Goal: Task Accomplishment & Management: Manage account settings

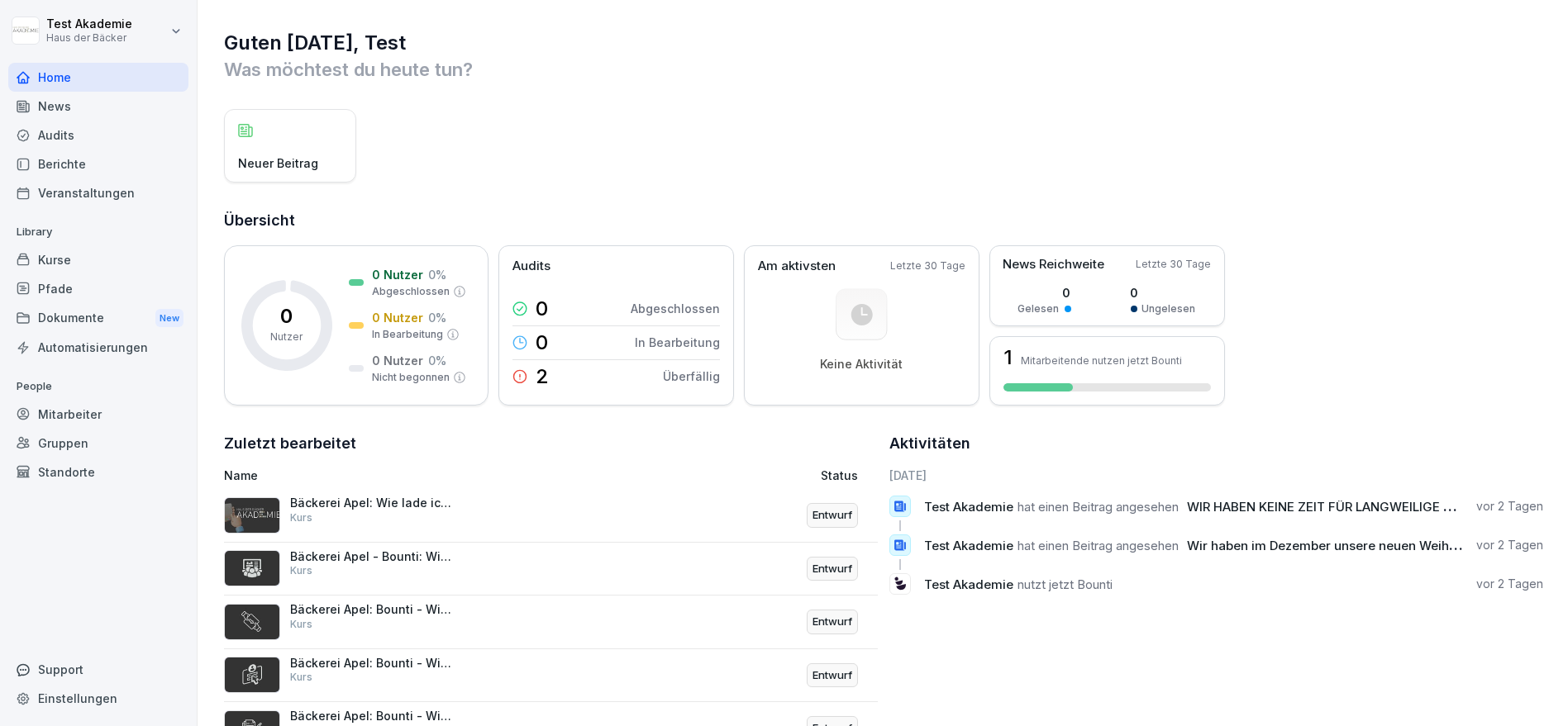
click at [483, 47] on h1 "Guten [DATE], Test" at bounding box center [884, 43] width 1319 height 26
click at [63, 103] on div "News" at bounding box center [98, 105] width 180 height 29
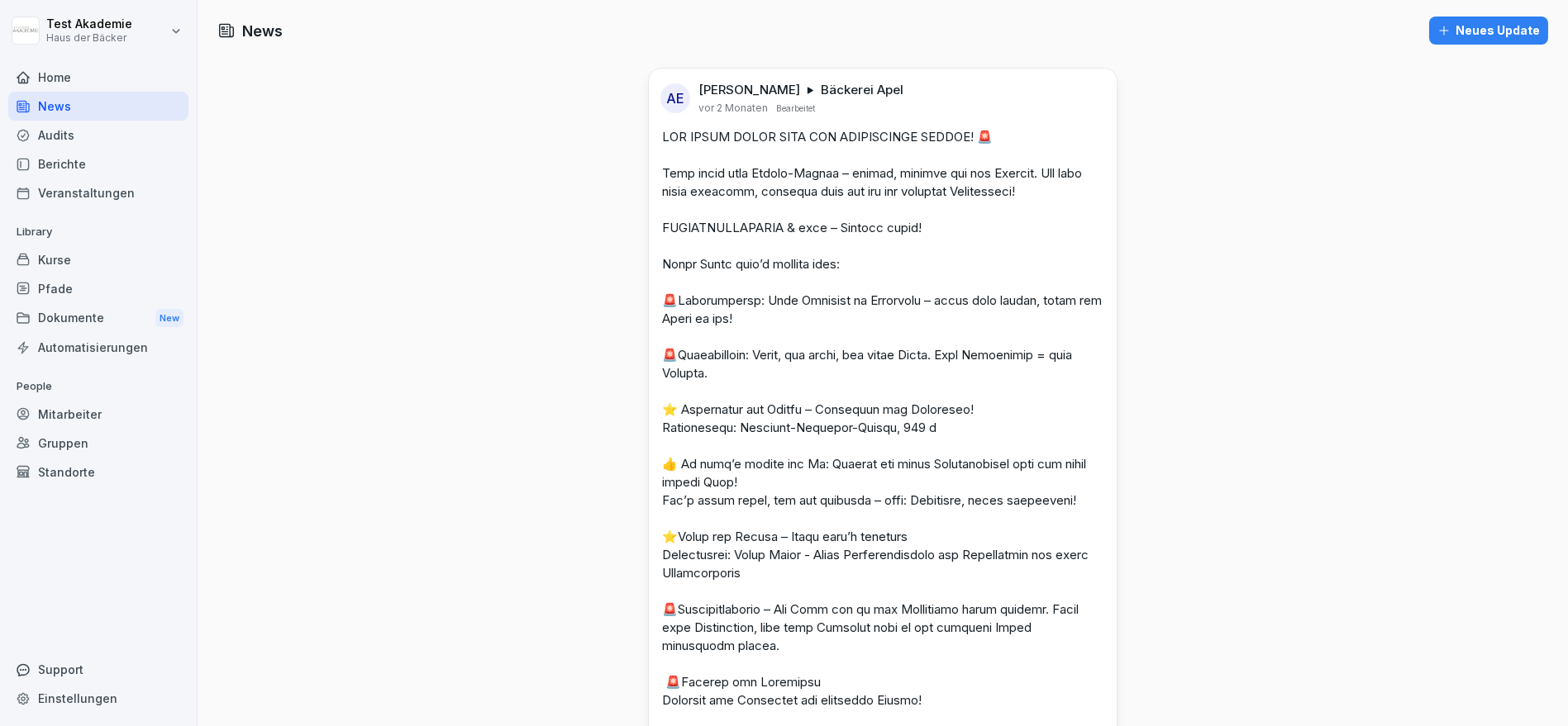
click at [68, 81] on div "Home" at bounding box center [98, 77] width 180 height 29
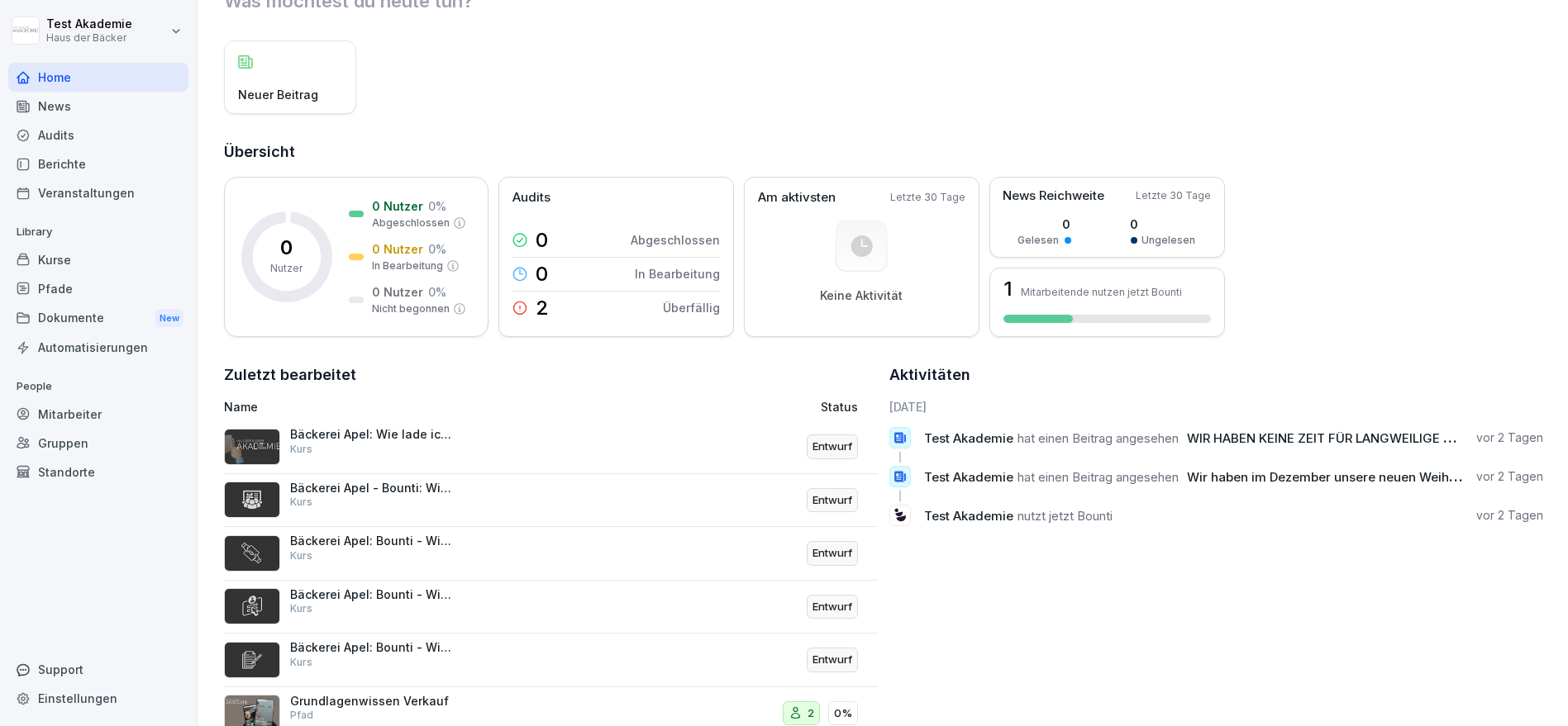
scroll to position [124, 0]
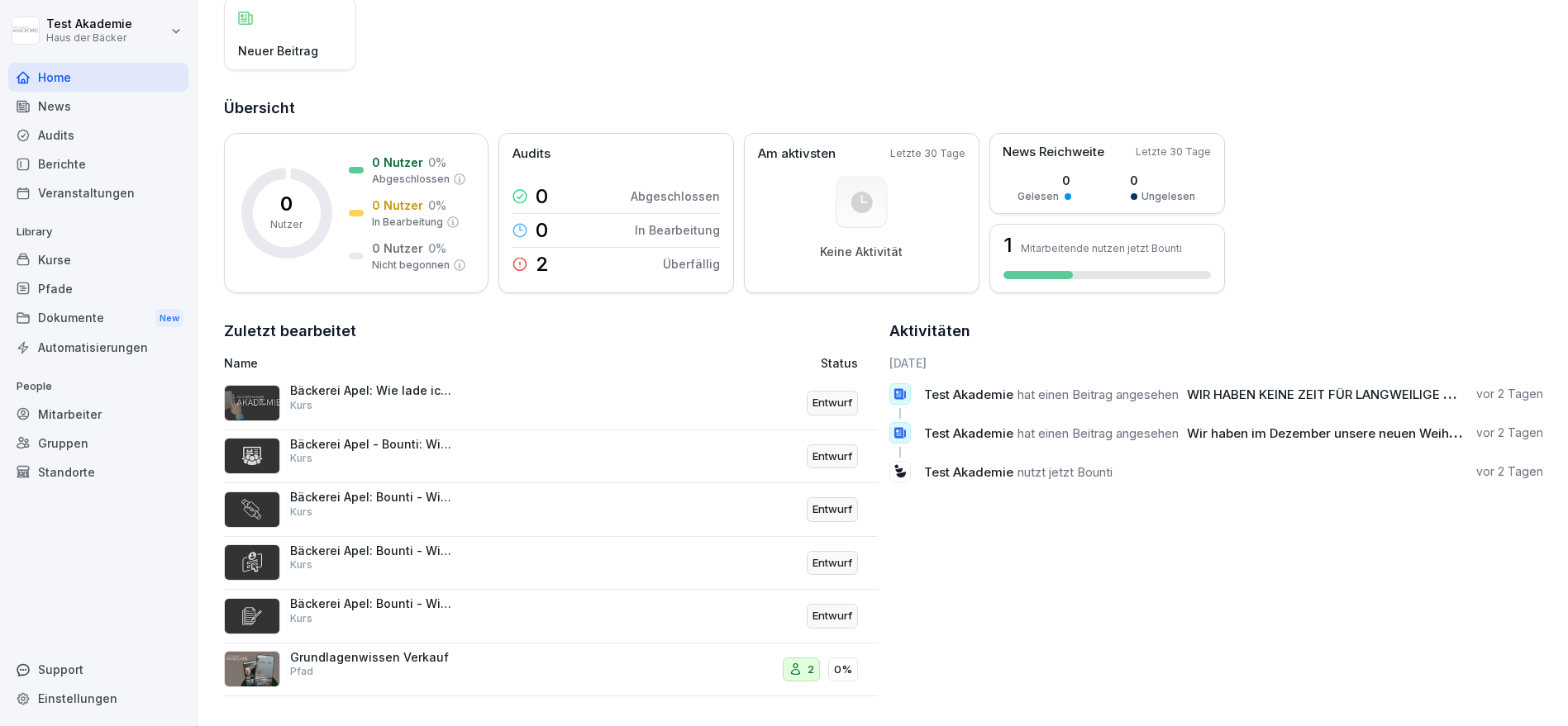
click at [412, 657] on div "Grundlagenwissen Verkauf Pfad" at bounding box center [373, 665] width 165 height 30
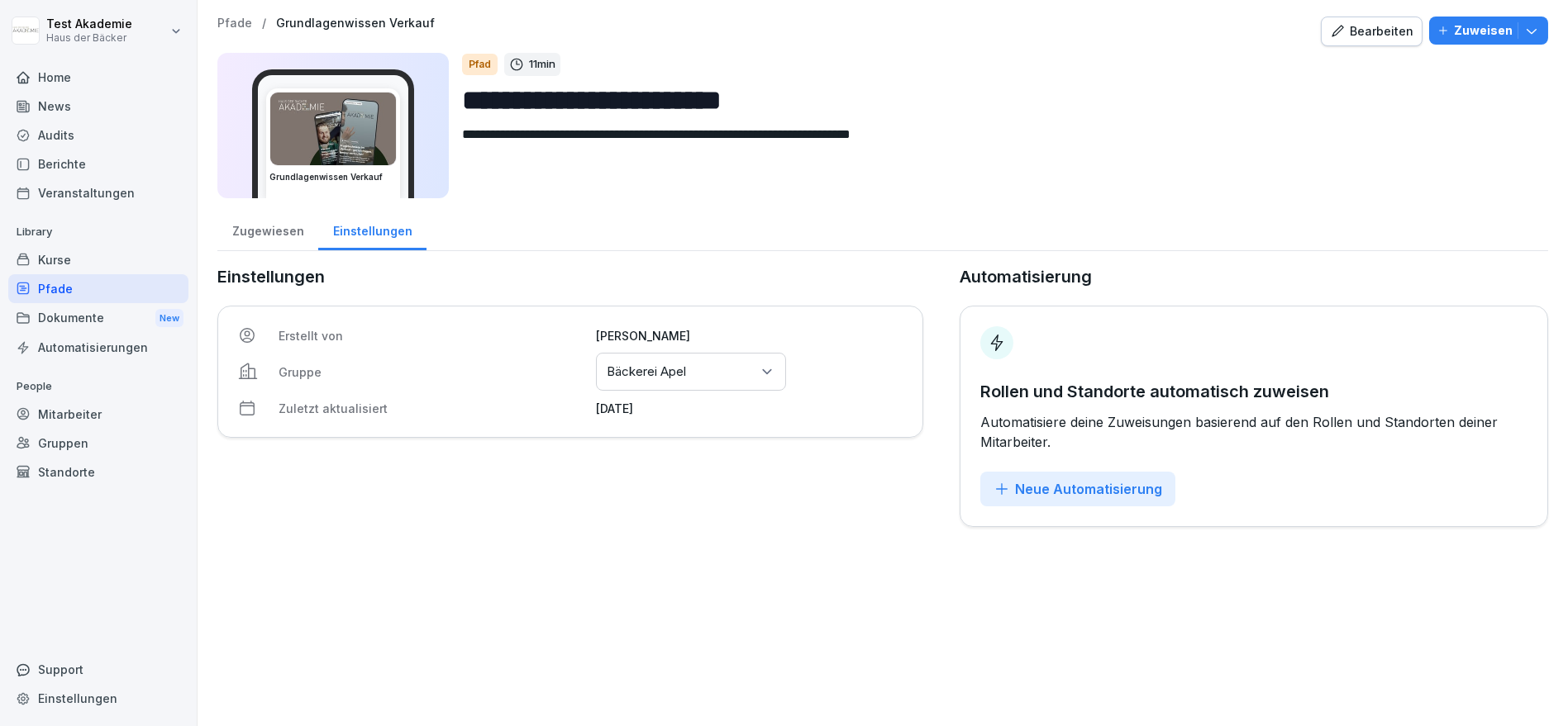
click at [261, 235] on div "Zugewiesen" at bounding box center [268, 229] width 101 height 42
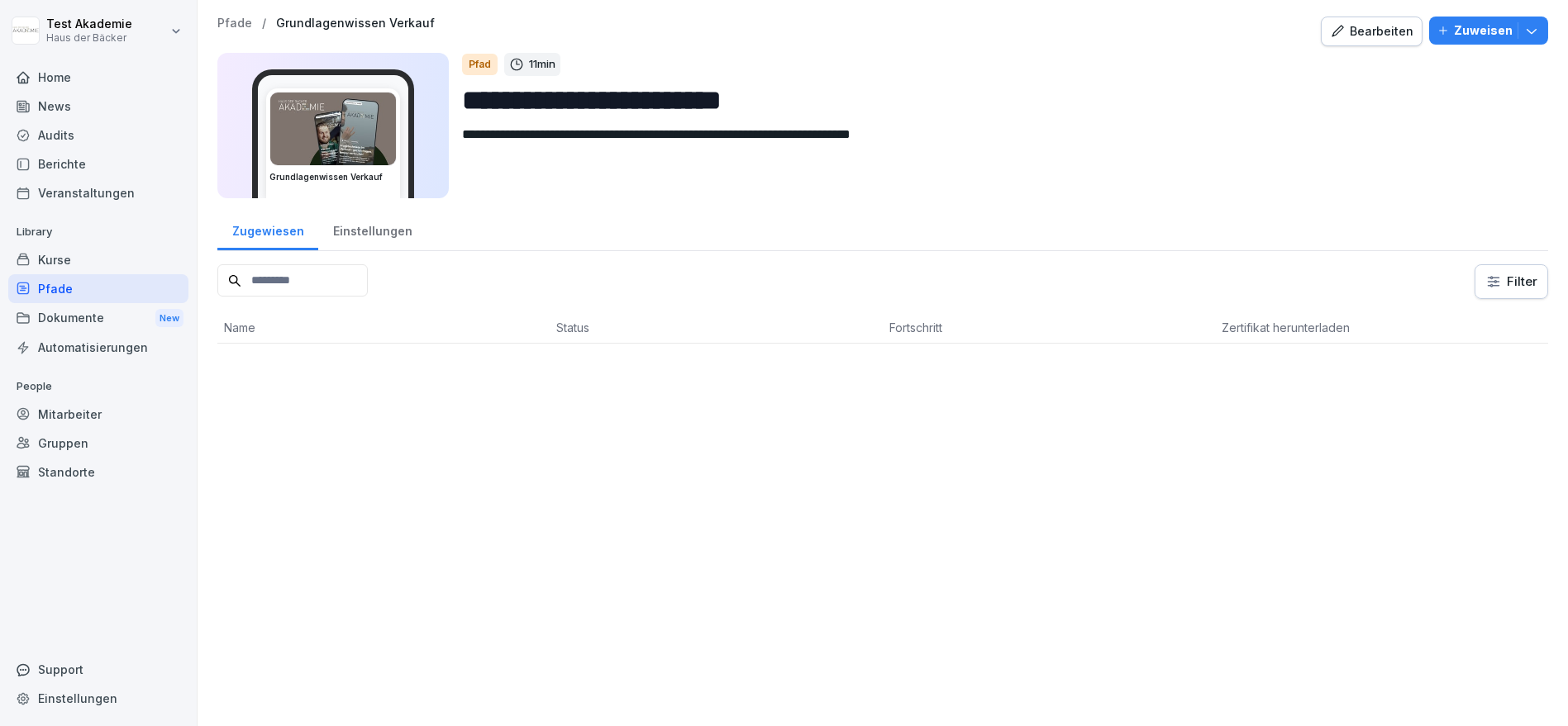
click at [344, 236] on div "Einstellungen" at bounding box center [372, 229] width 108 height 42
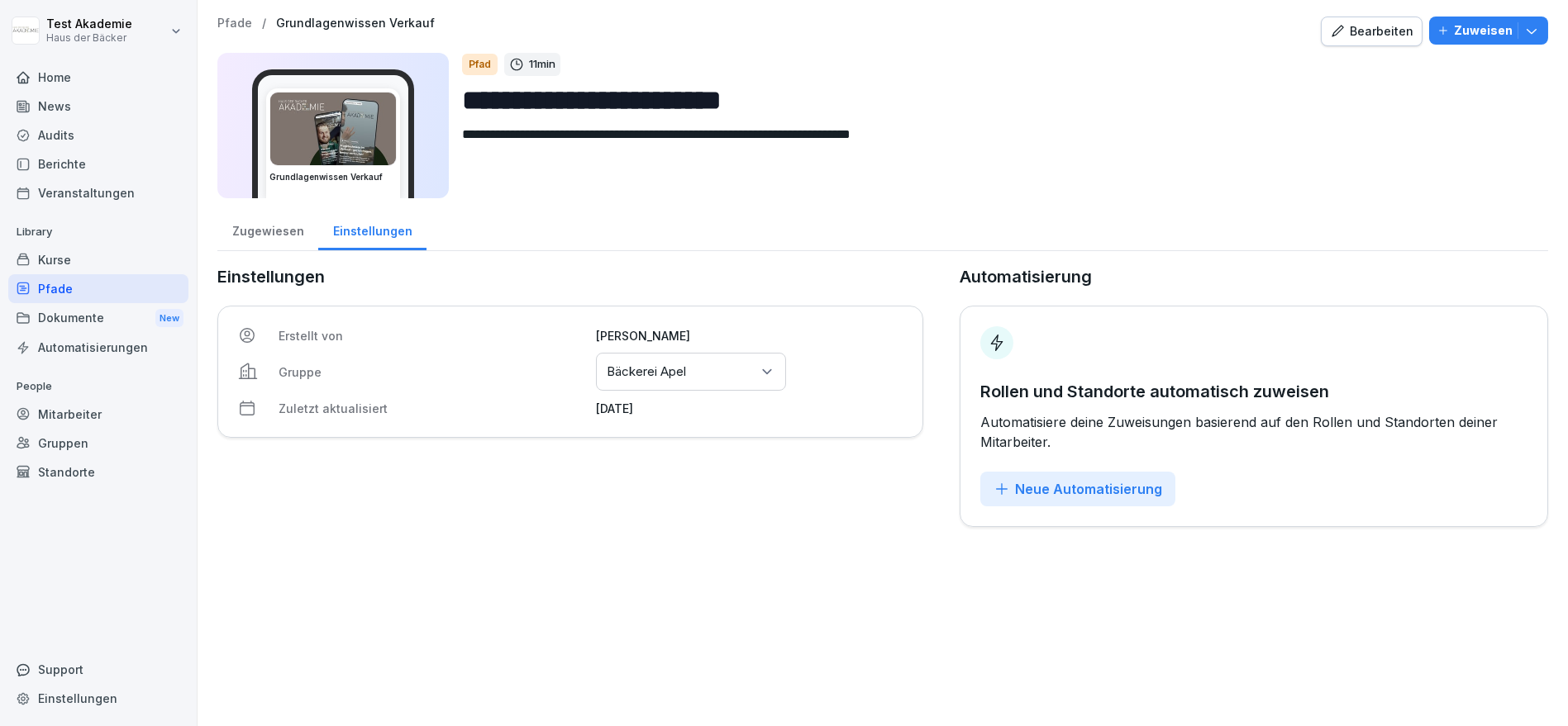
click at [1384, 34] on div "Bearbeiten" at bounding box center [1371, 31] width 83 height 18
click at [1520, 19] on button "Zuweisen" at bounding box center [1488, 30] width 119 height 28
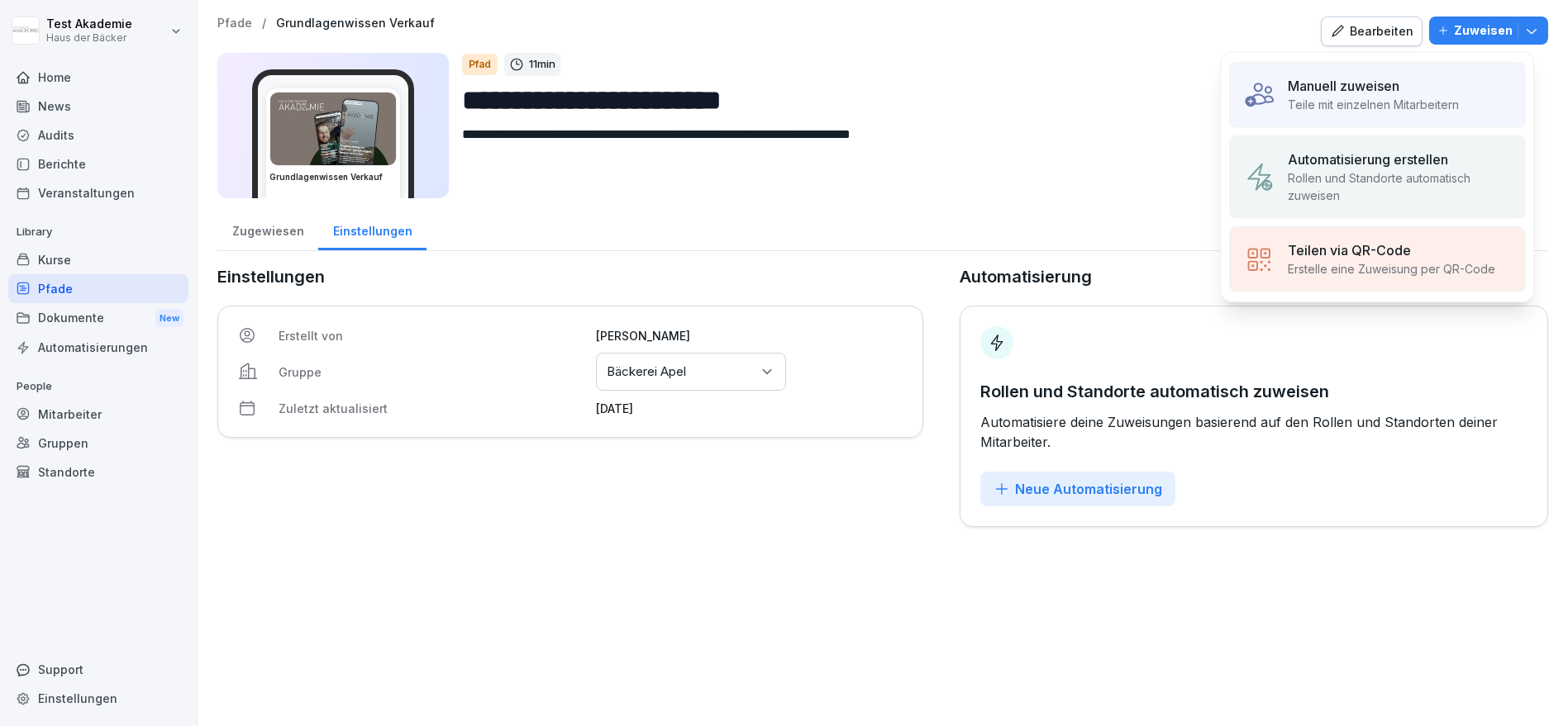
click at [1475, 93] on div "Manuell zuweisen Teile mit einzelnen Mitarbeitern" at bounding box center [1377, 94] width 296 height 65
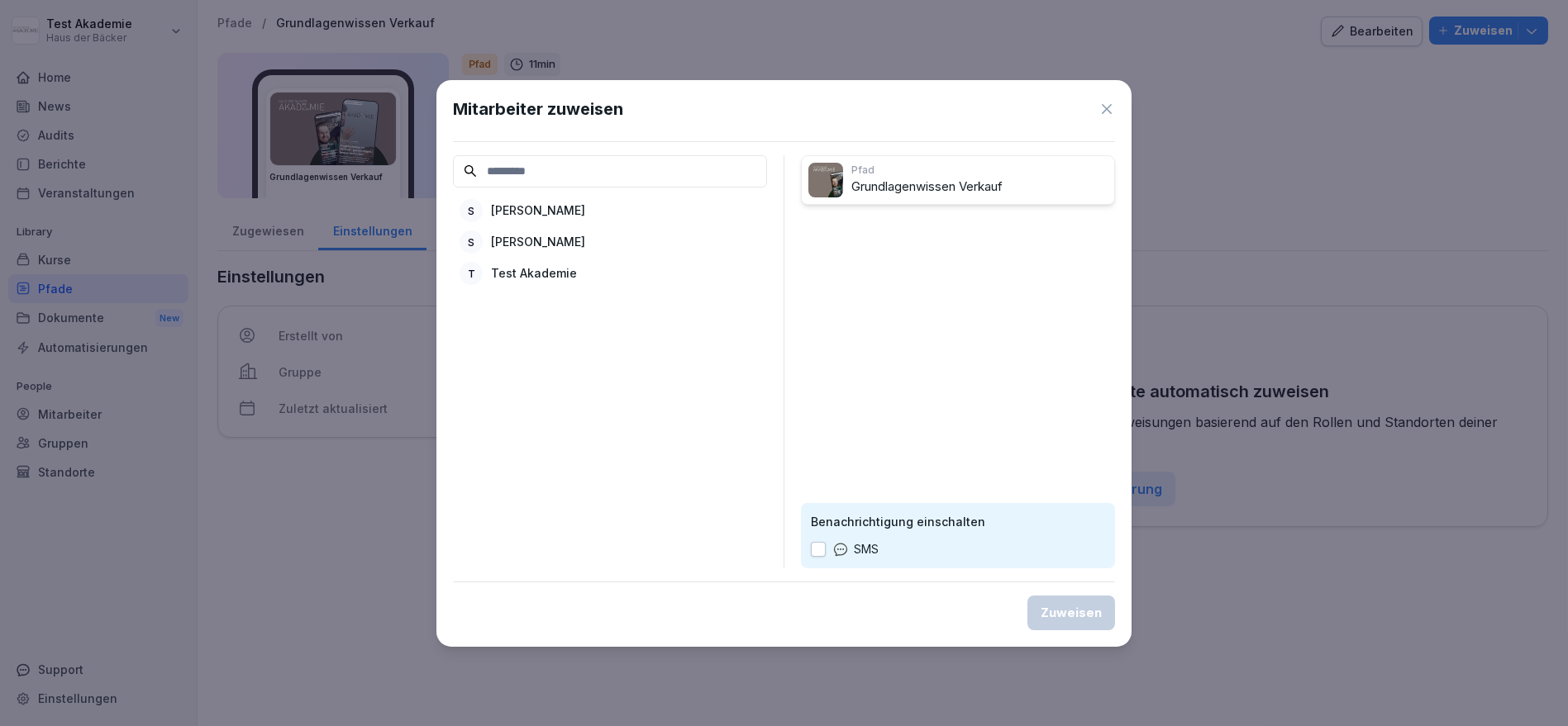
click at [1109, 110] on icon at bounding box center [1106, 109] width 17 height 17
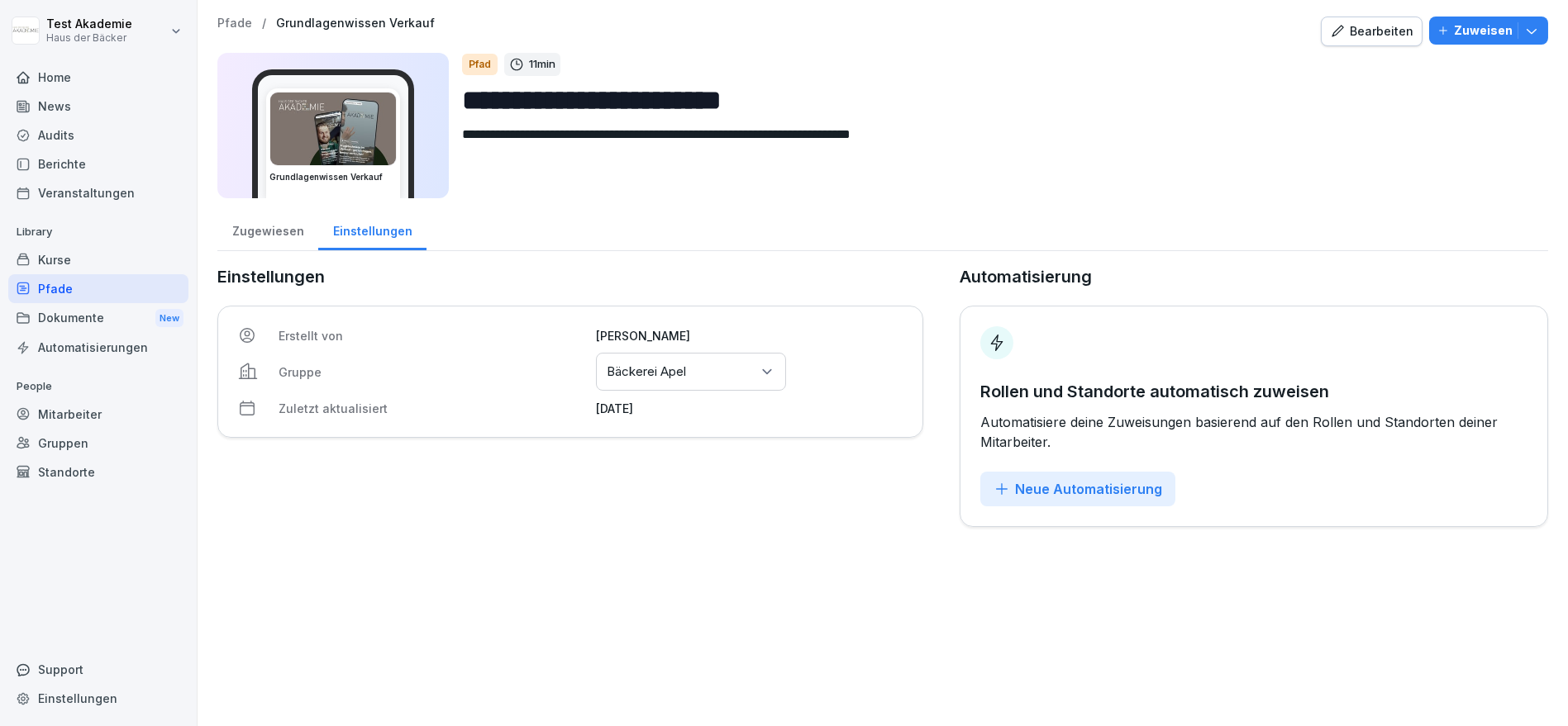
click at [124, 435] on div "Gruppen" at bounding box center [98, 443] width 180 height 29
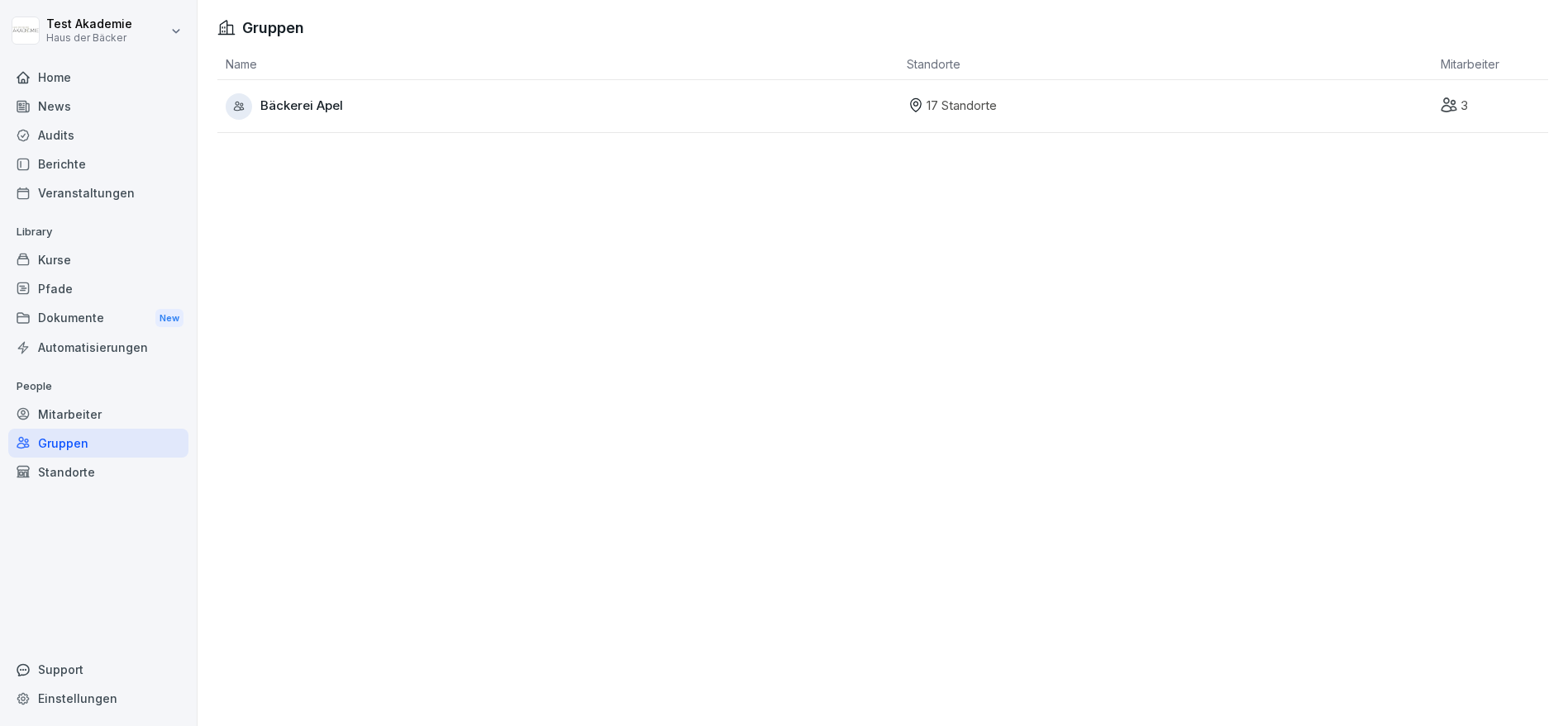
click at [126, 411] on div "Mitarbeiter" at bounding box center [98, 414] width 180 height 29
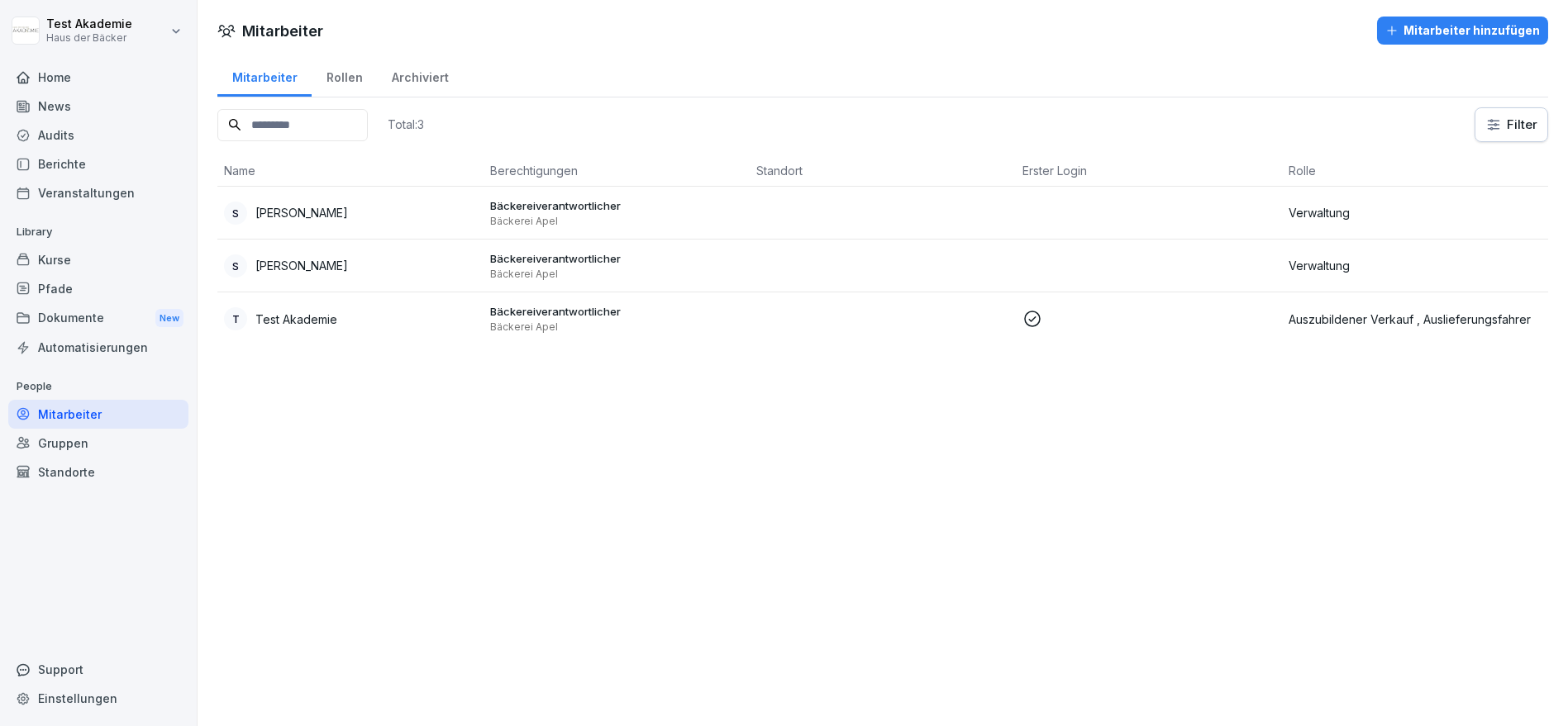
click at [126, 411] on div "Mitarbeiter" at bounding box center [98, 414] width 180 height 29
click at [769, 257] on td at bounding box center [883, 266] width 266 height 53
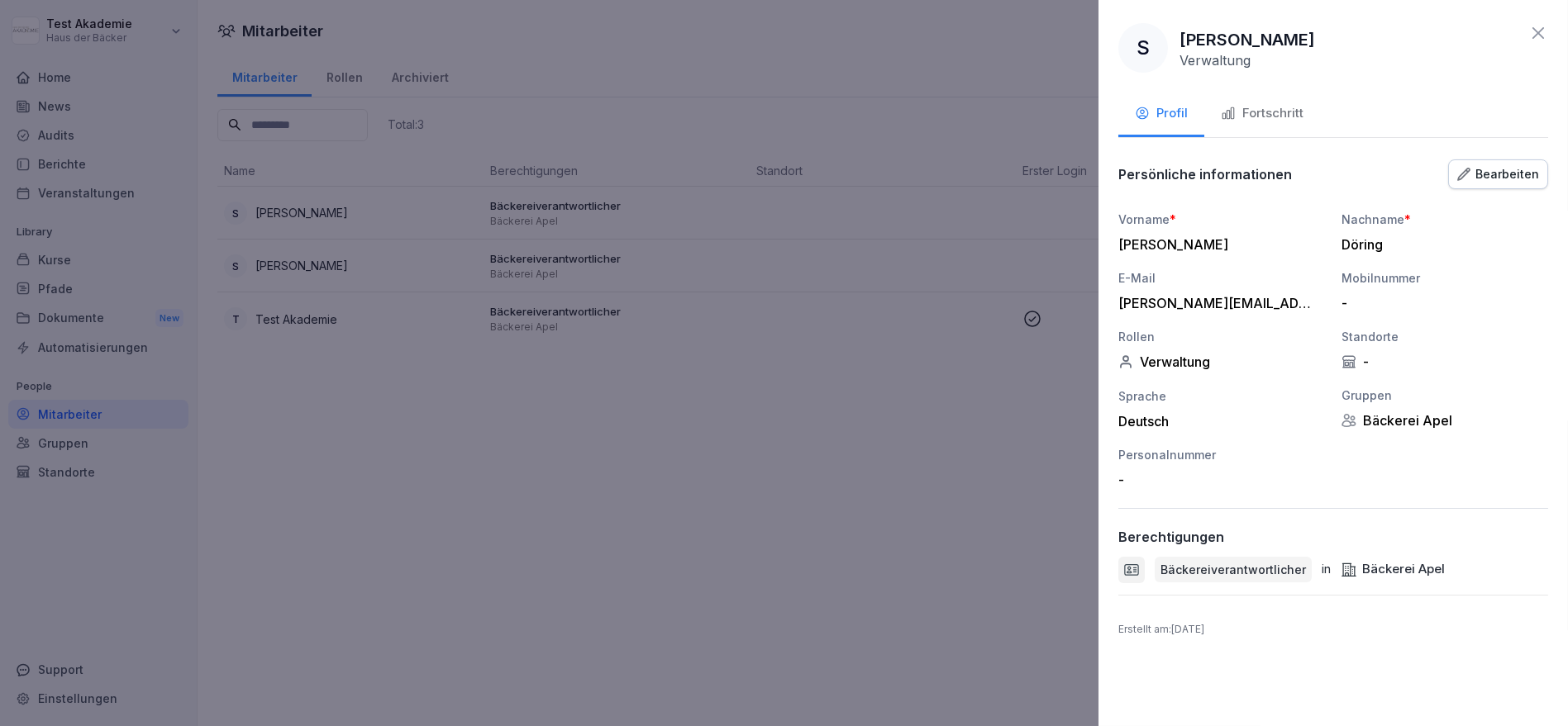
click at [1458, 177] on button "Bearbeiten" at bounding box center [1498, 174] width 100 height 30
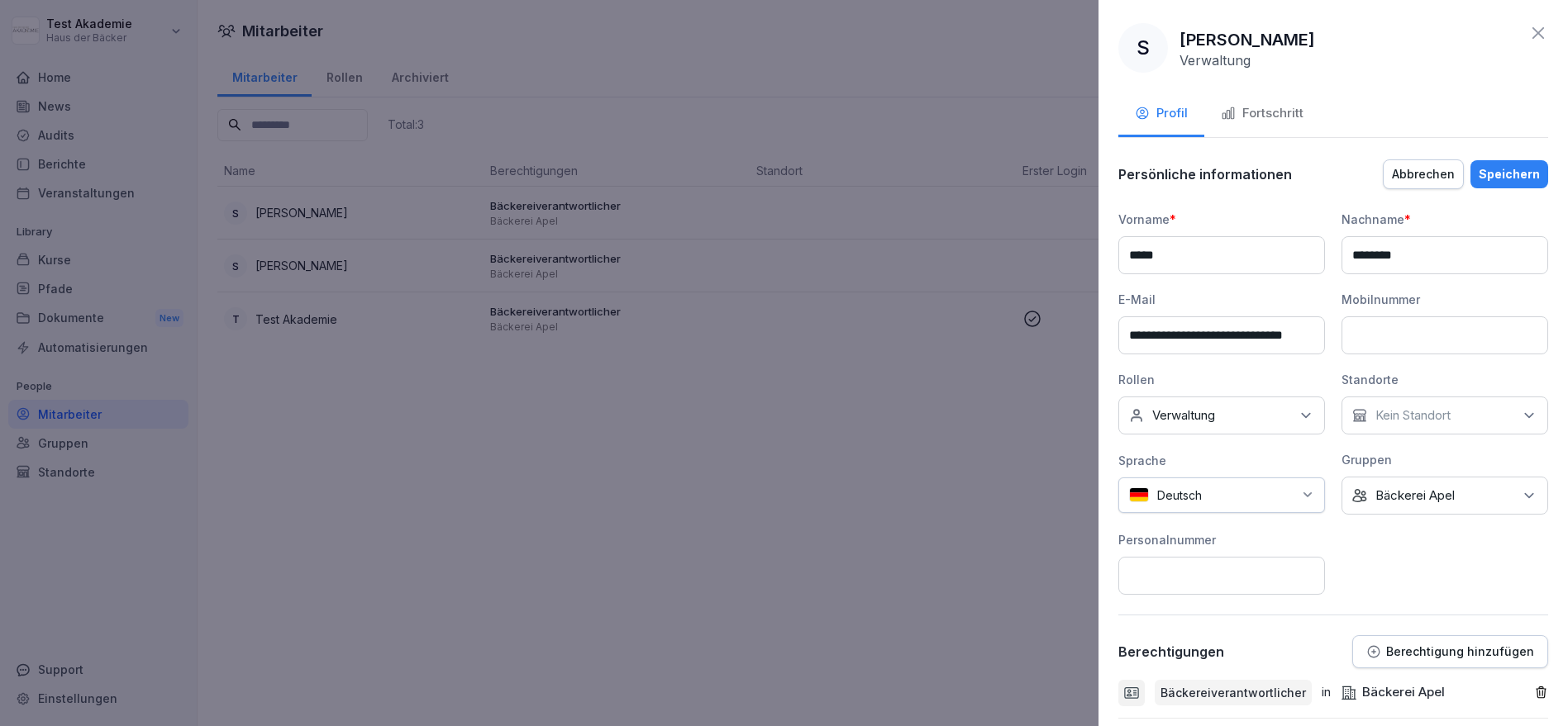
click at [1436, 415] on p "Kein Standort" at bounding box center [1412, 416] width 75 height 17
type input "*"
click at [1283, 466] on div "Sprache" at bounding box center [1222, 461] width 207 height 17
click at [1528, 32] on icon at bounding box center [1538, 33] width 20 height 20
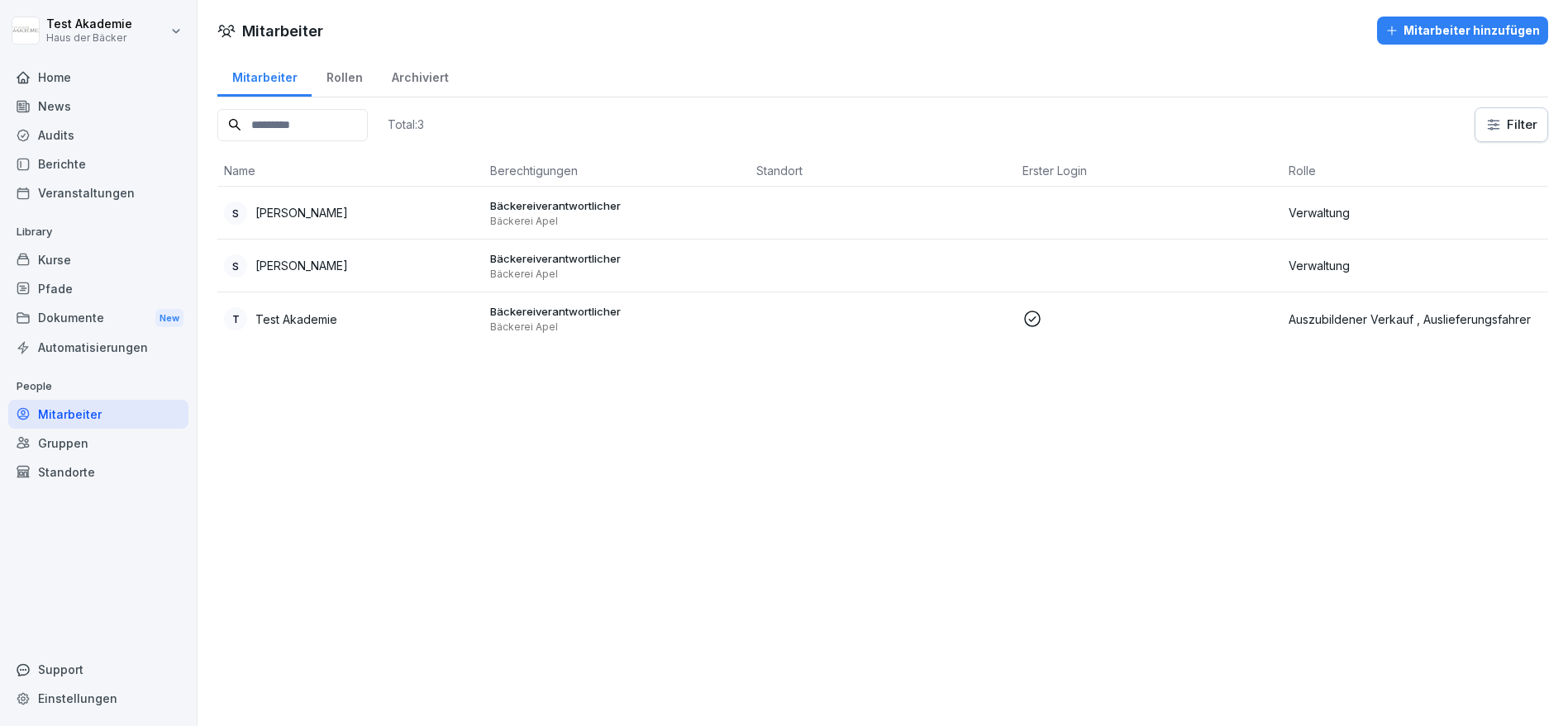
click at [122, 467] on div "Standorte" at bounding box center [98, 471] width 180 height 29
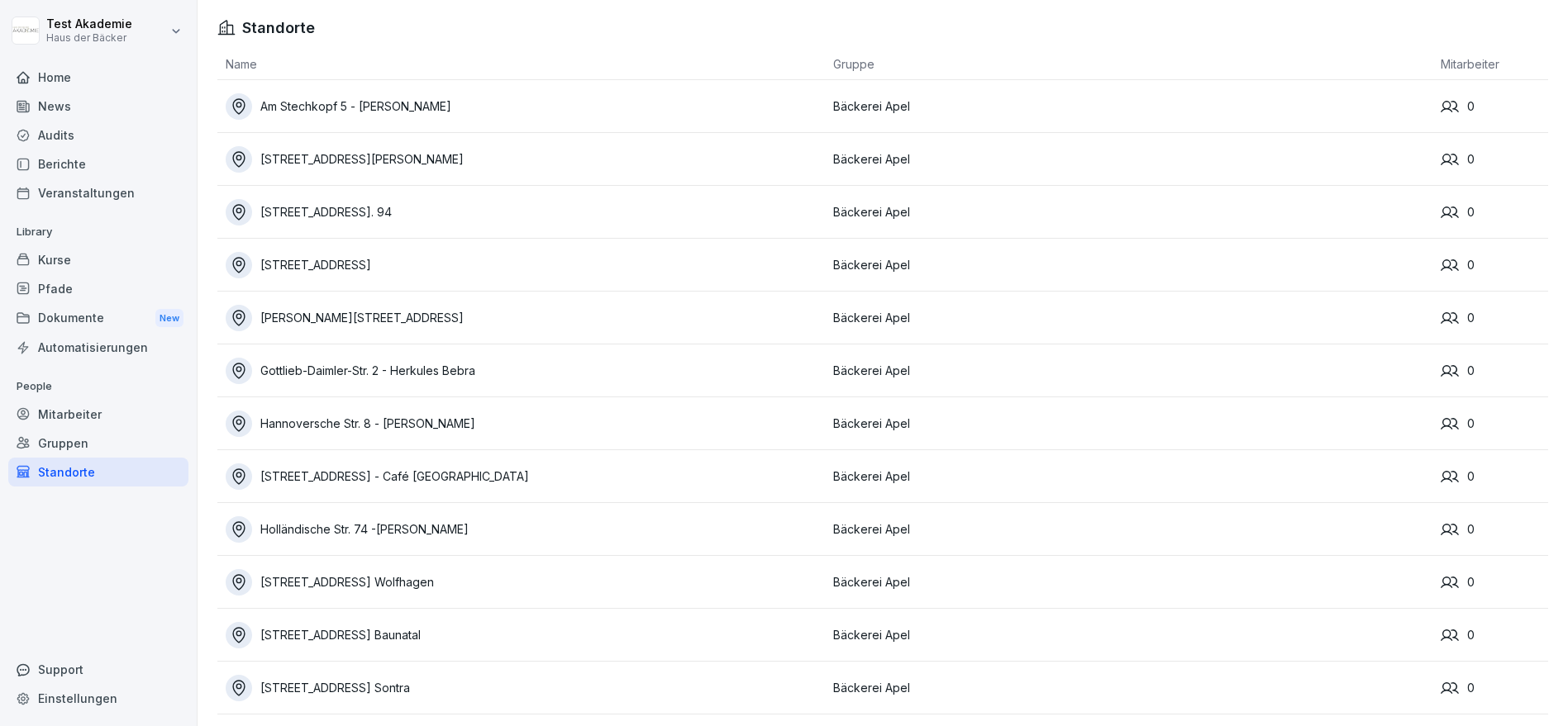
click at [153, 436] on div "Gruppen" at bounding box center [98, 443] width 180 height 29
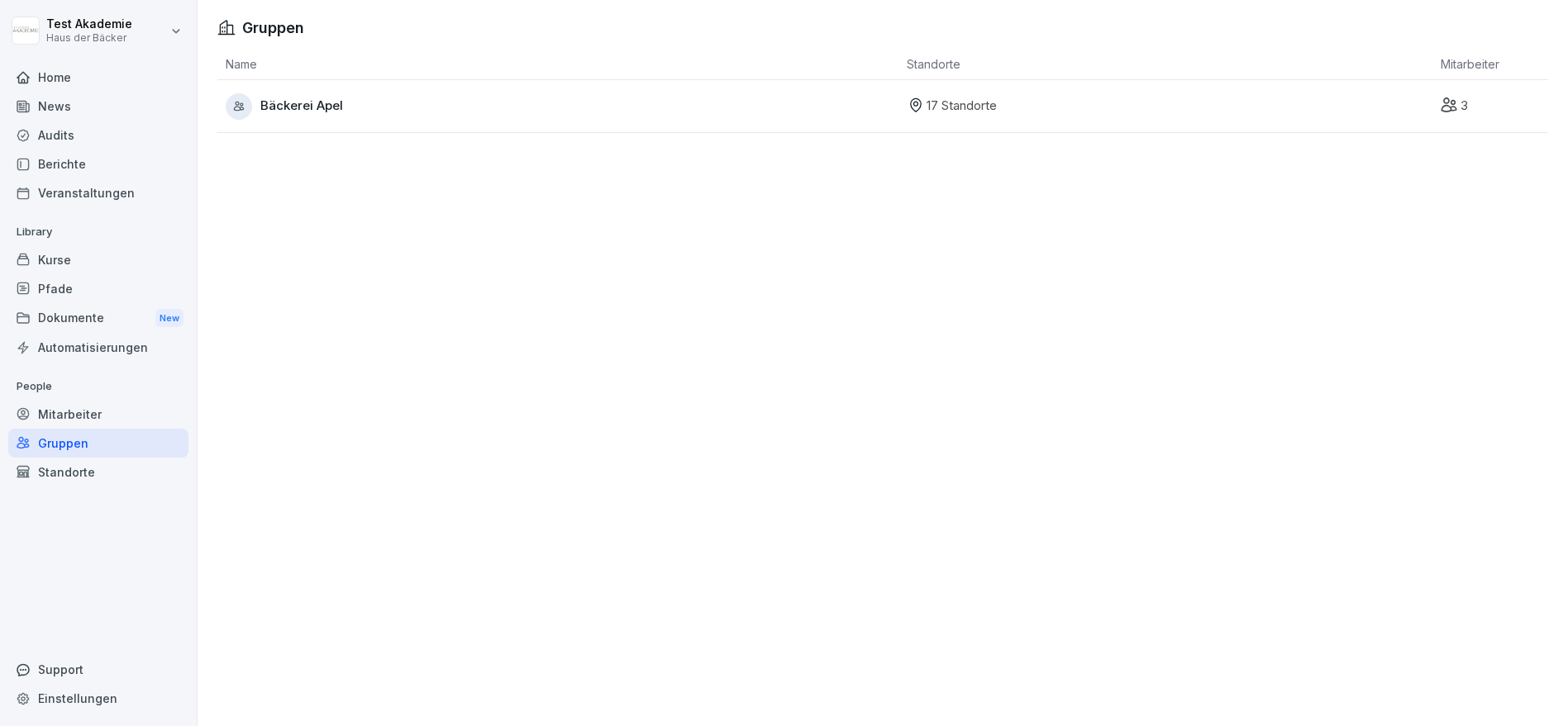
click at [139, 401] on div "Mitarbeiter" at bounding box center [98, 414] width 180 height 29
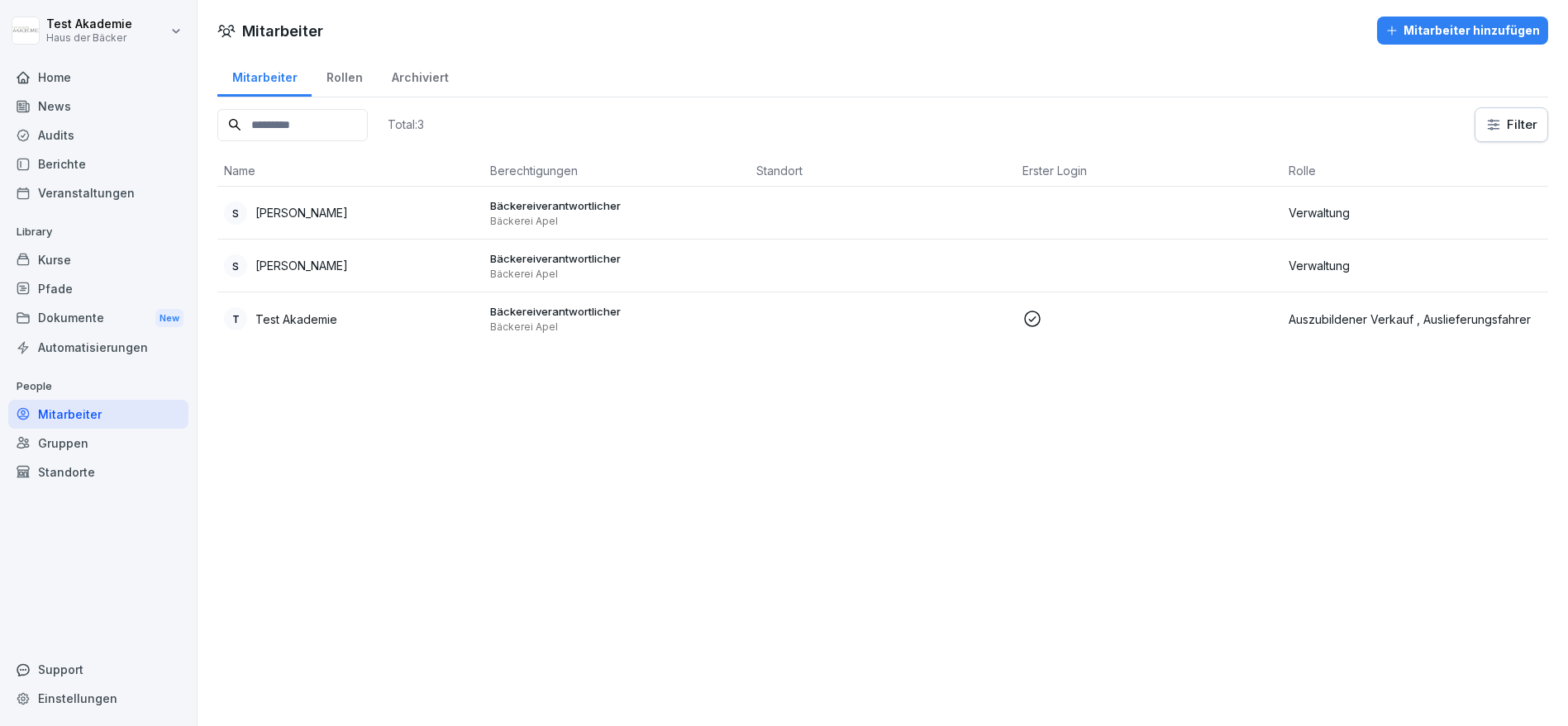
click at [169, 39] on html "Test Akademie Haus der Bäcker Home News Audits Berichte Veranstaltungen Library…" at bounding box center [784, 363] width 1568 height 726
click at [150, 105] on div "Abmelden" at bounding box center [106, 104] width 163 height 30
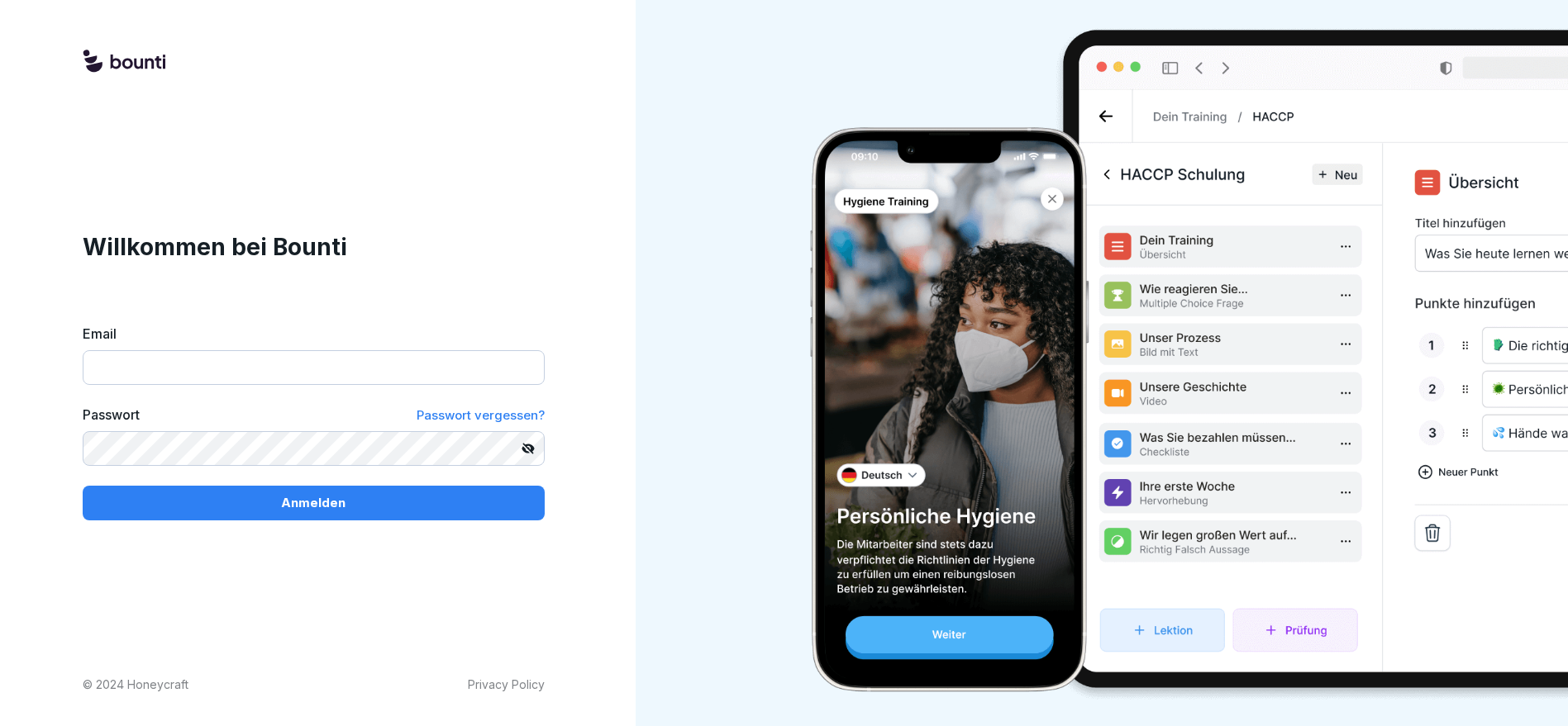
click at [420, 362] on input "Email" at bounding box center [313, 368] width 462 height 35
click at [317, 371] on input "Email" at bounding box center [313, 368] width 462 height 35
paste input "**********"
type input "**********"
click at [375, 496] on div "Anmelden" at bounding box center [313, 503] width 436 height 18
